Goal: Task Accomplishment & Management: Manage account settings

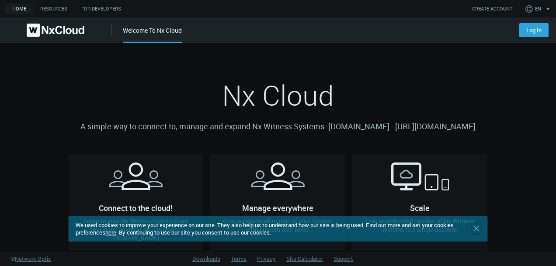
click at [475, 229] on line at bounding box center [476, 228] width 5 height 5
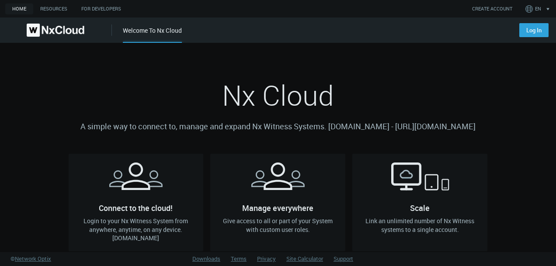
click at [528, 38] on nx-main-action "Log In" at bounding box center [532, 29] width 47 height 25
click at [530, 35] on link "Log In" at bounding box center [533, 30] width 29 height 14
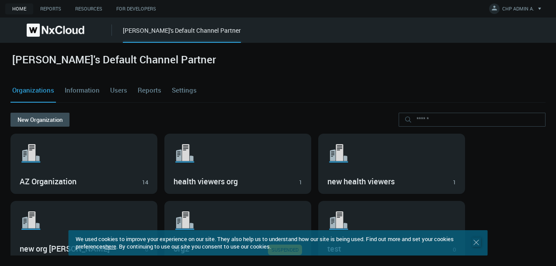
click at [476, 243] on icon ".st0 { stroke : #698796; } Close" at bounding box center [476, 242] width 9 height 9
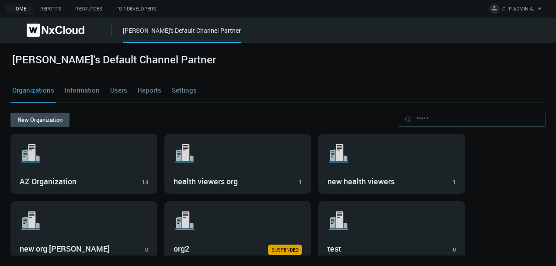
click at [187, 92] on link "Settings" at bounding box center [184, 91] width 28 height 24
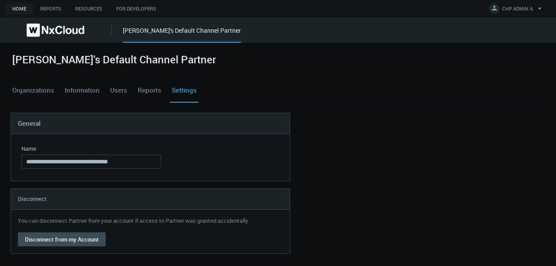
click at [118, 91] on link "Users" at bounding box center [118, 91] width 21 height 24
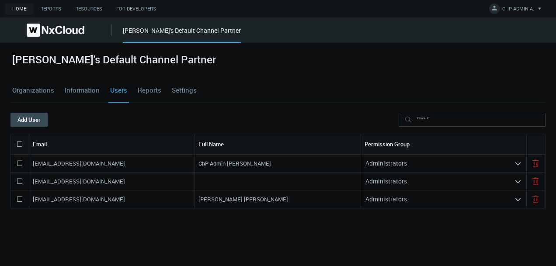
click at [148, 185] on div "azaretskaya+user3@networkoptix.com" at bounding box center [112, 181] width 166 height 17
click at [125, 181] on nx-search-highlight "azaretskaya+user3@networkoptix.com" at bounding box center [79, 181] width 92 height 8
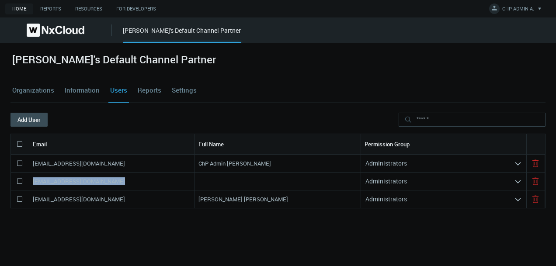
copy nx-search-highlight "azaretskaya+user3@networkoptix.com"
click at [536, 180] on icon at bounding box center [535, 181] width 10 height 10
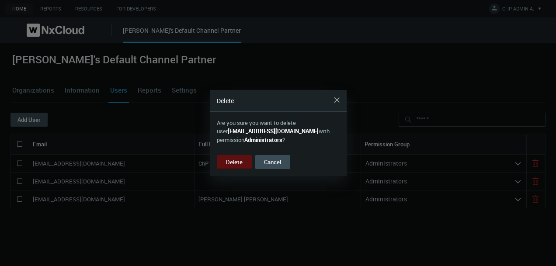
click at [230, 166] on button "Delete" at bounding box center [234, 162] width 35 height 14
